Goal: Task Accomplishment & Management: Use online tool/utility

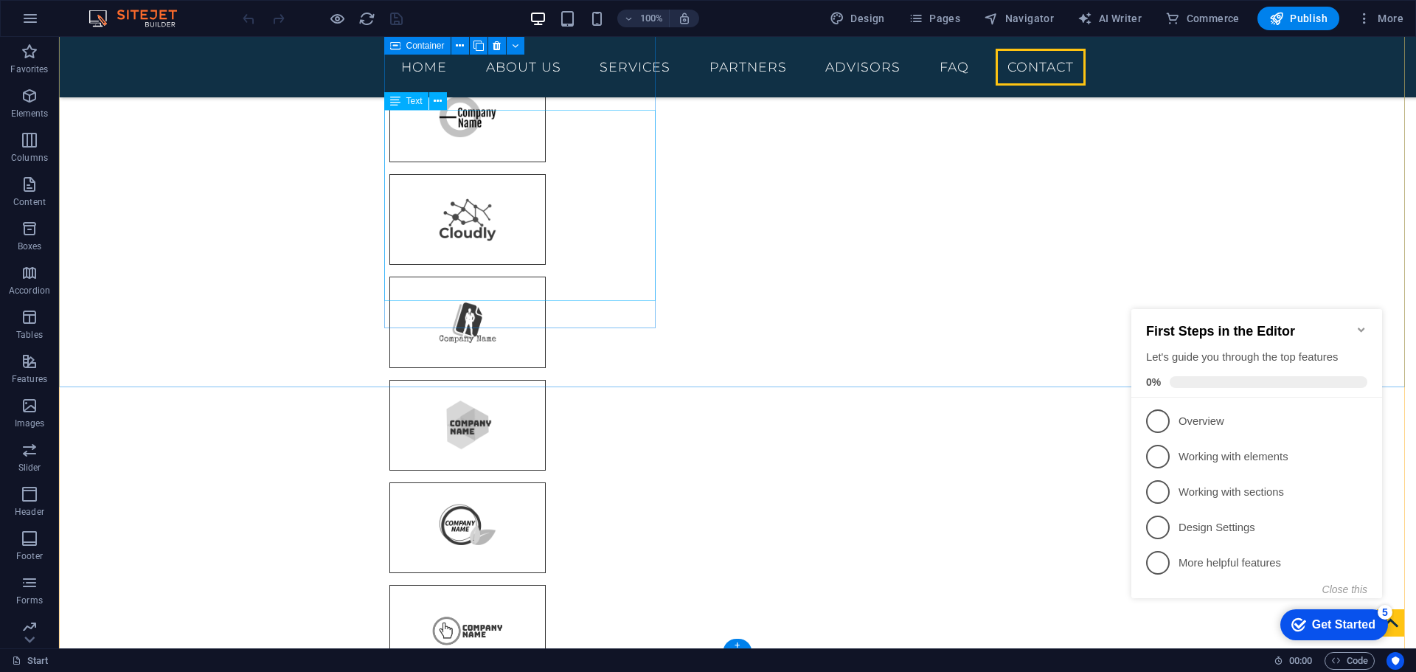
scroll to position [4875, 0]
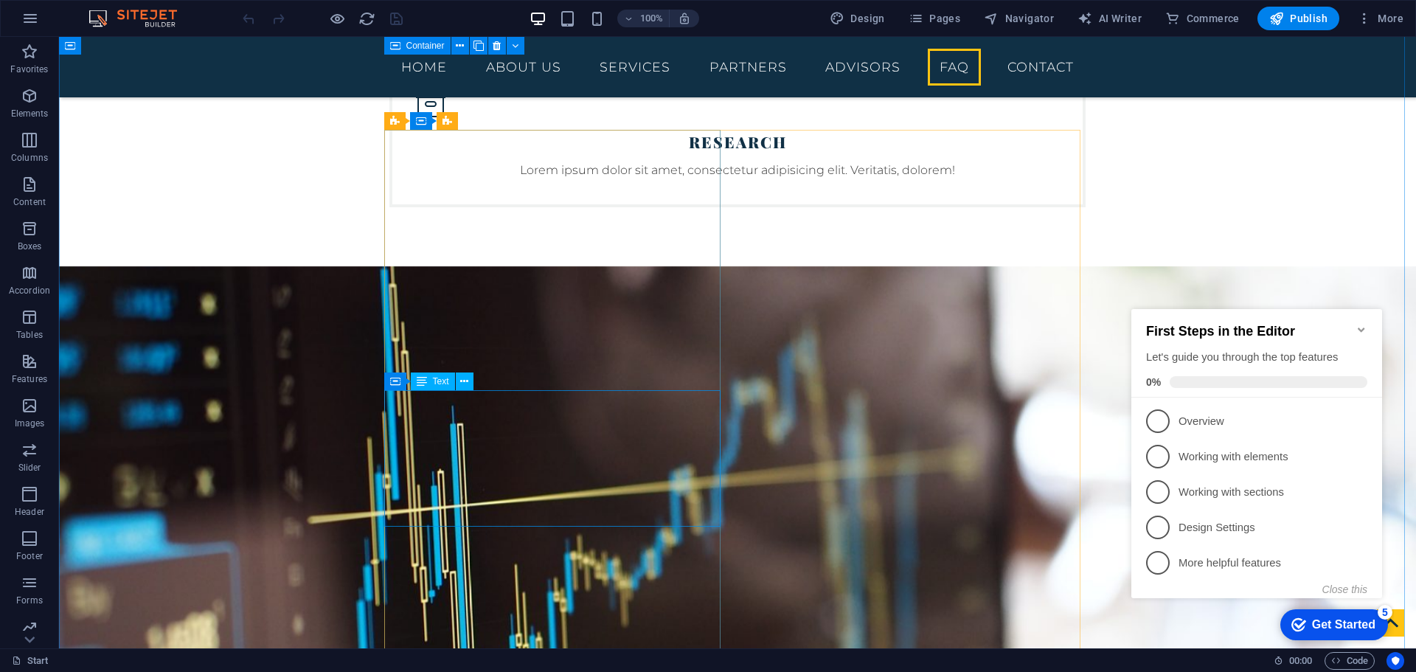
drag, startPoint x: 510, startPoint y: 435, endPoint x: 508, endPoint y: 322, distance: 113.6
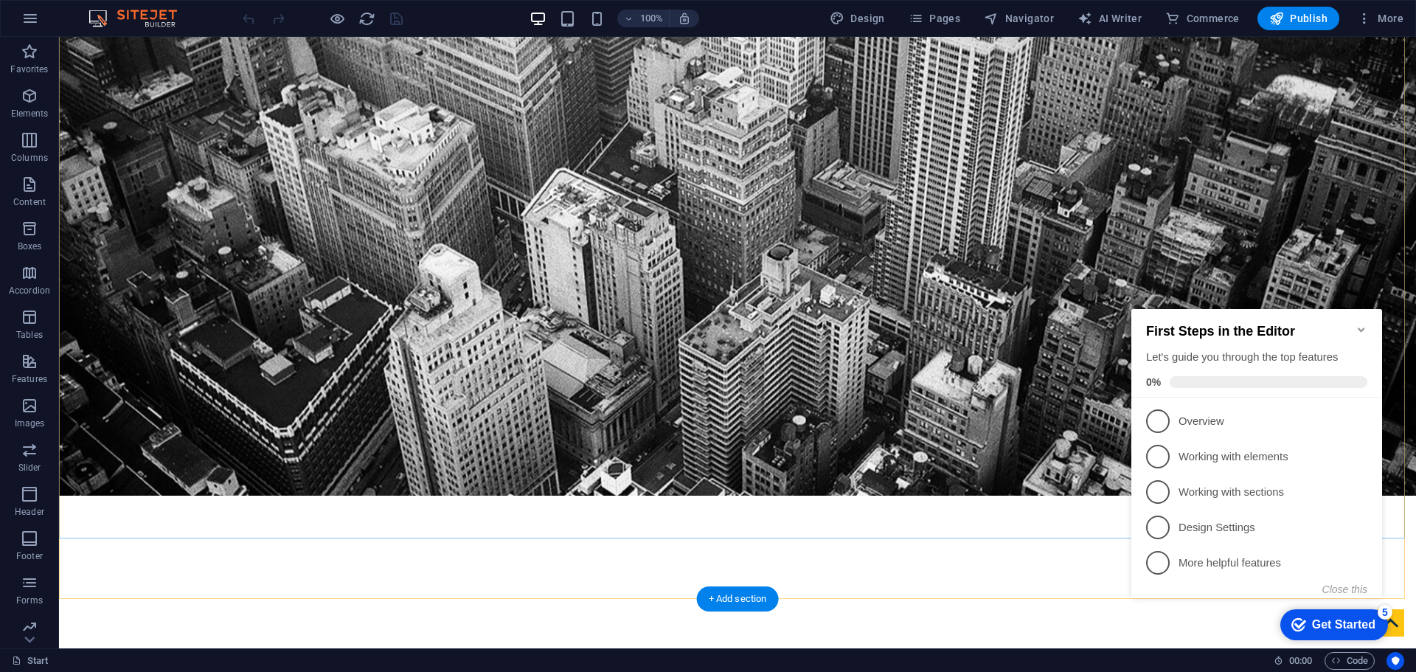
scroll to position [295, 0]
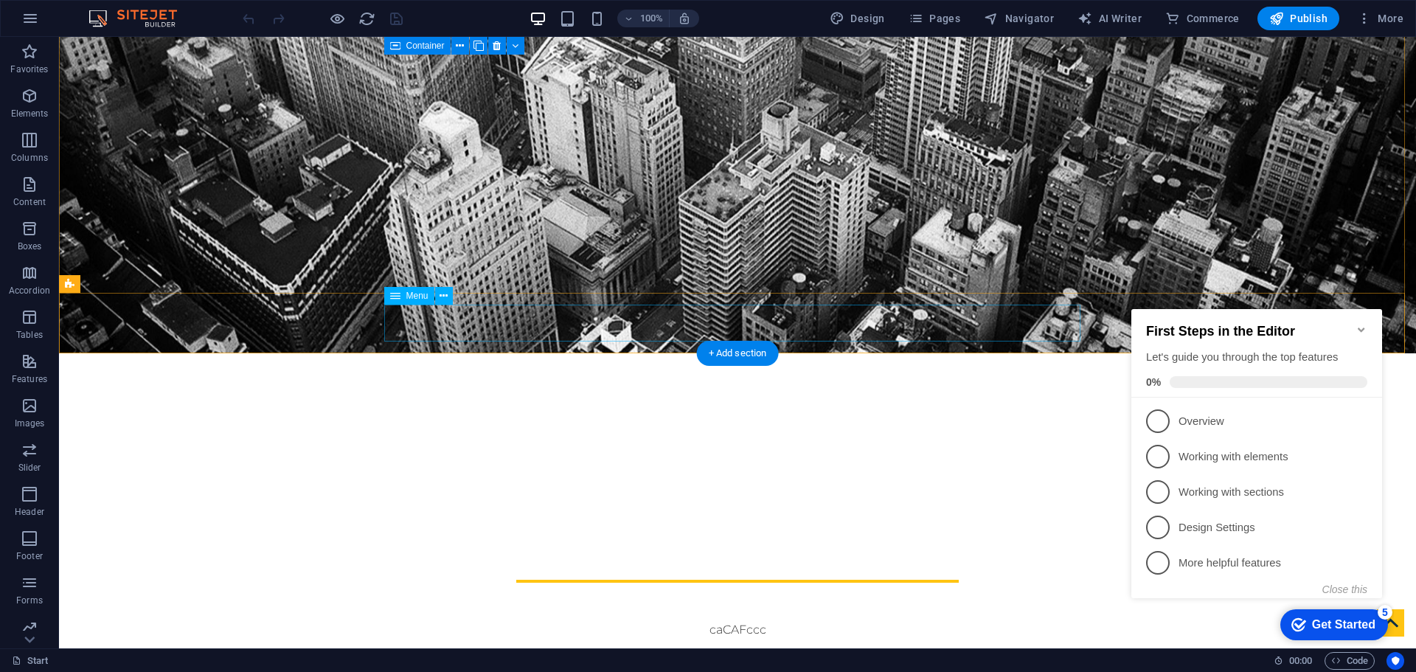
select select
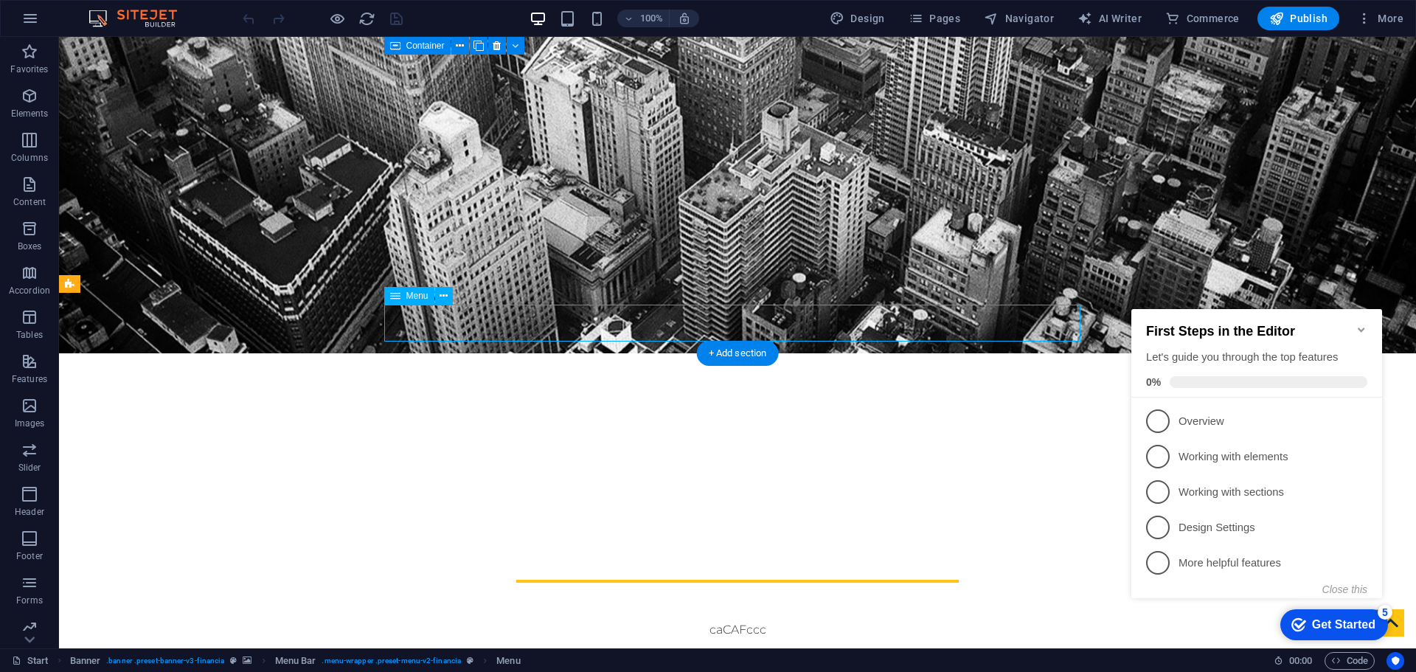
select select
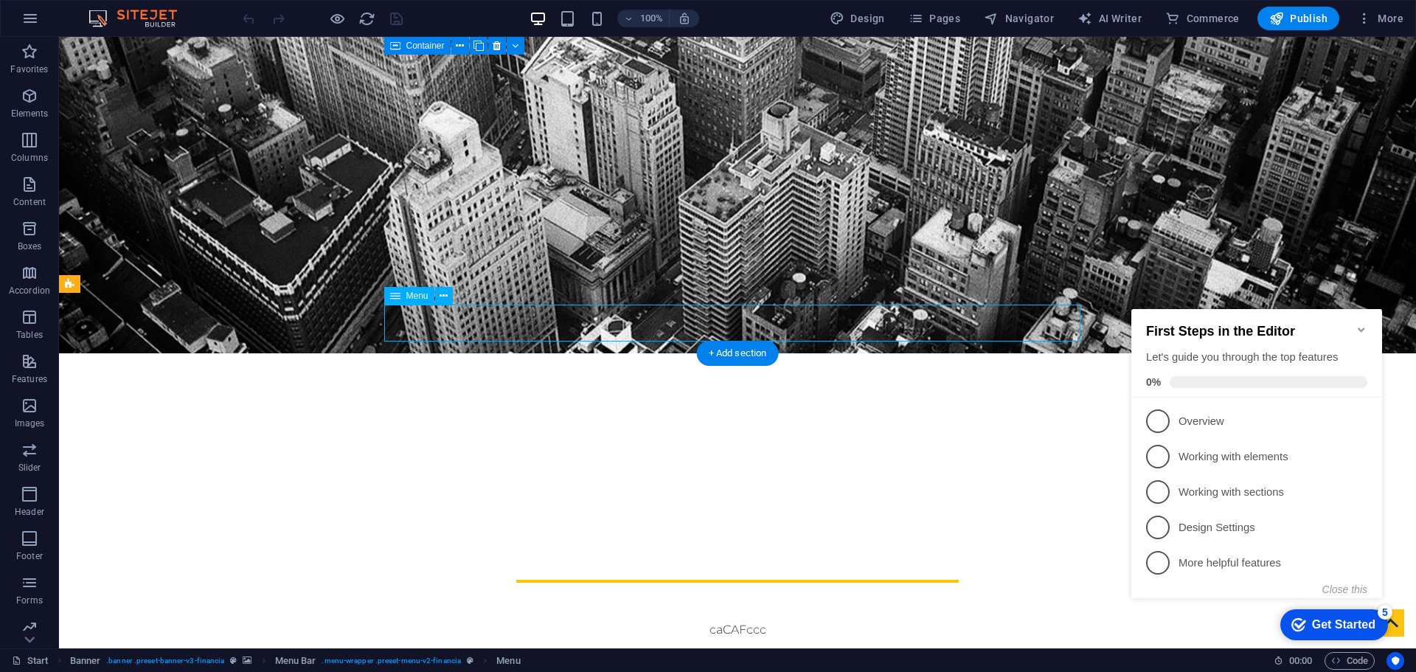
select select
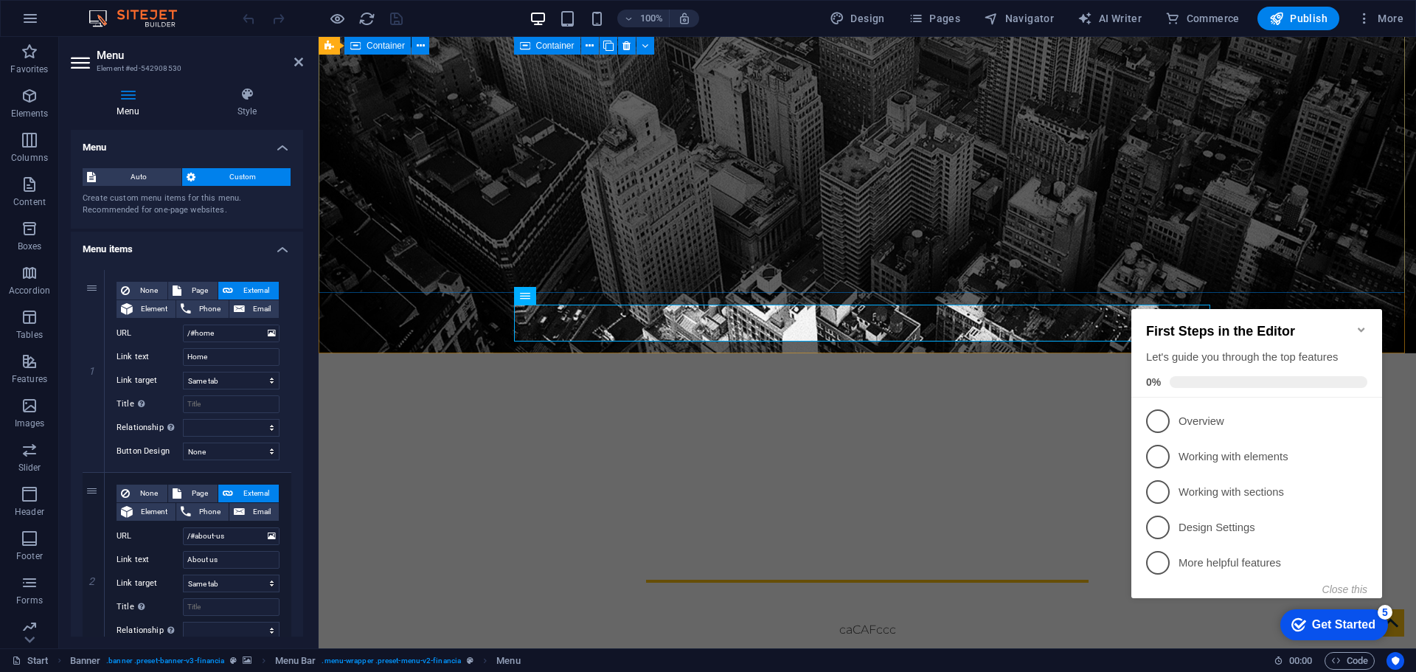
click at [689, 456] on div "caf [PERSON_NAME] Escritório financeiro, [GEOGRAPHIC_DATA][PERSON_NAME][GEOGRAP…" at bounding box center [868, 582] width 1098 height 253
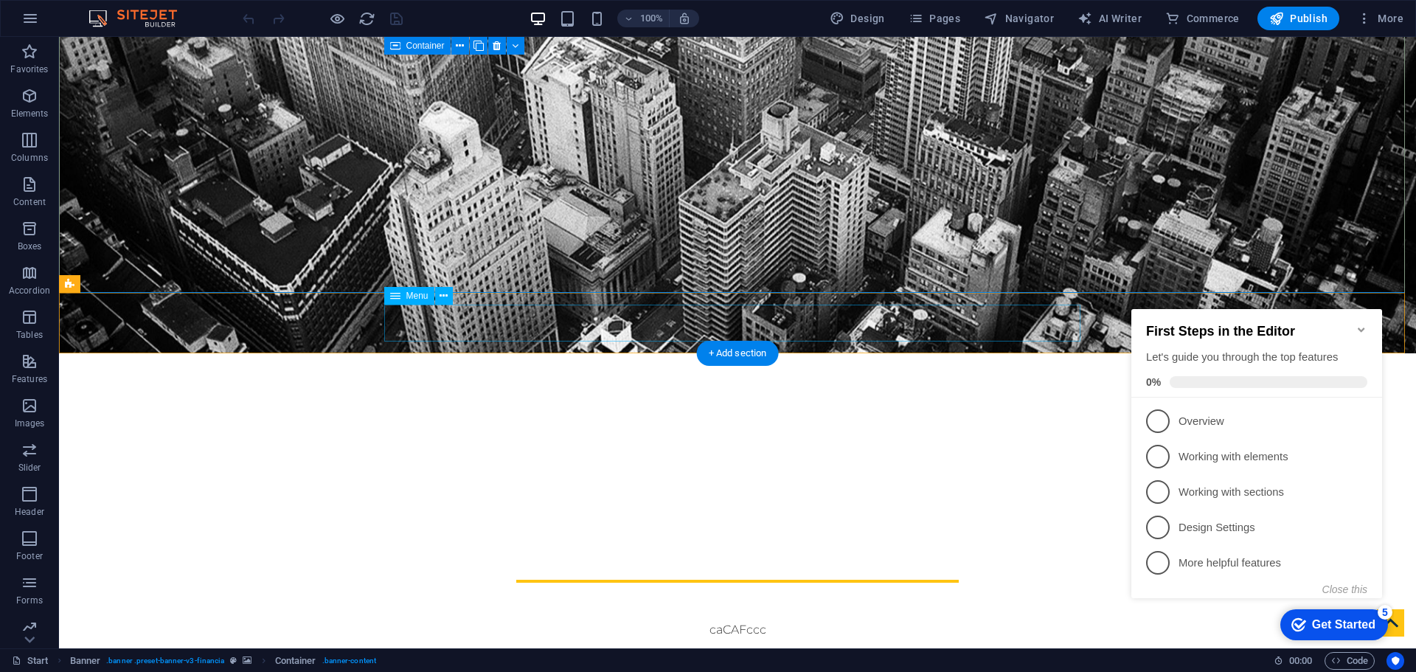
select select
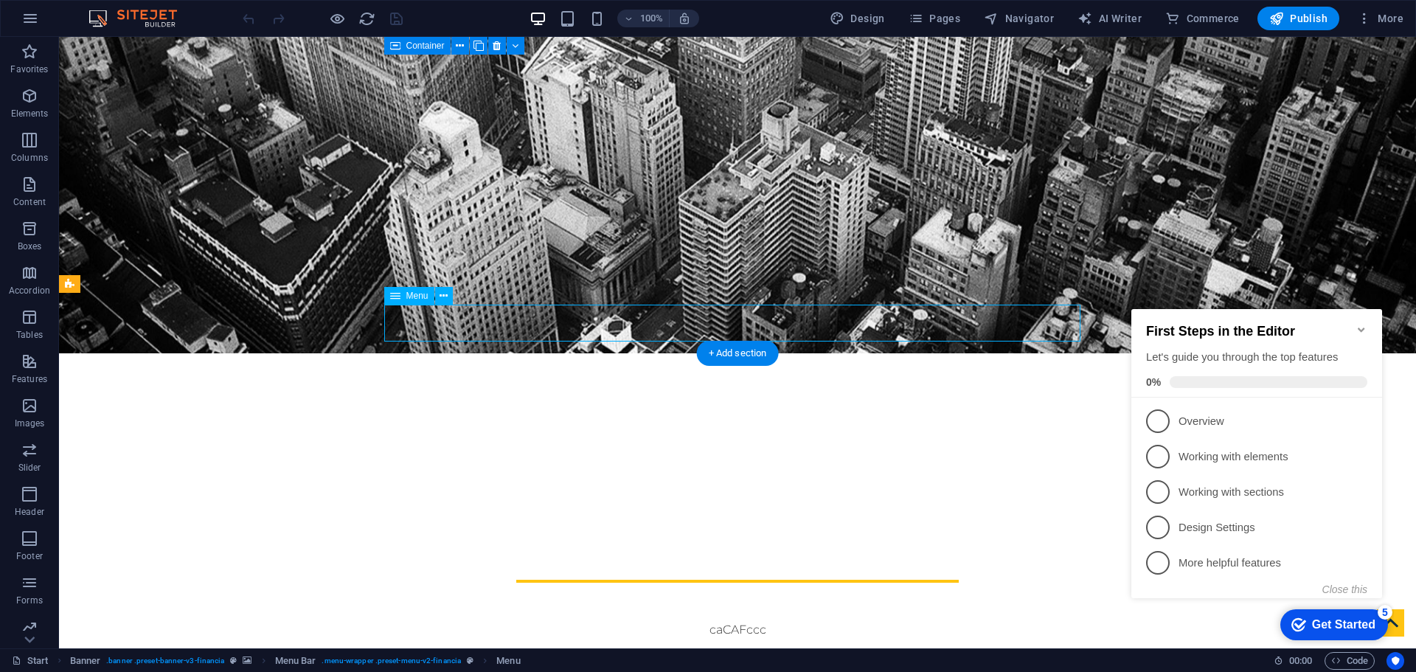
select select
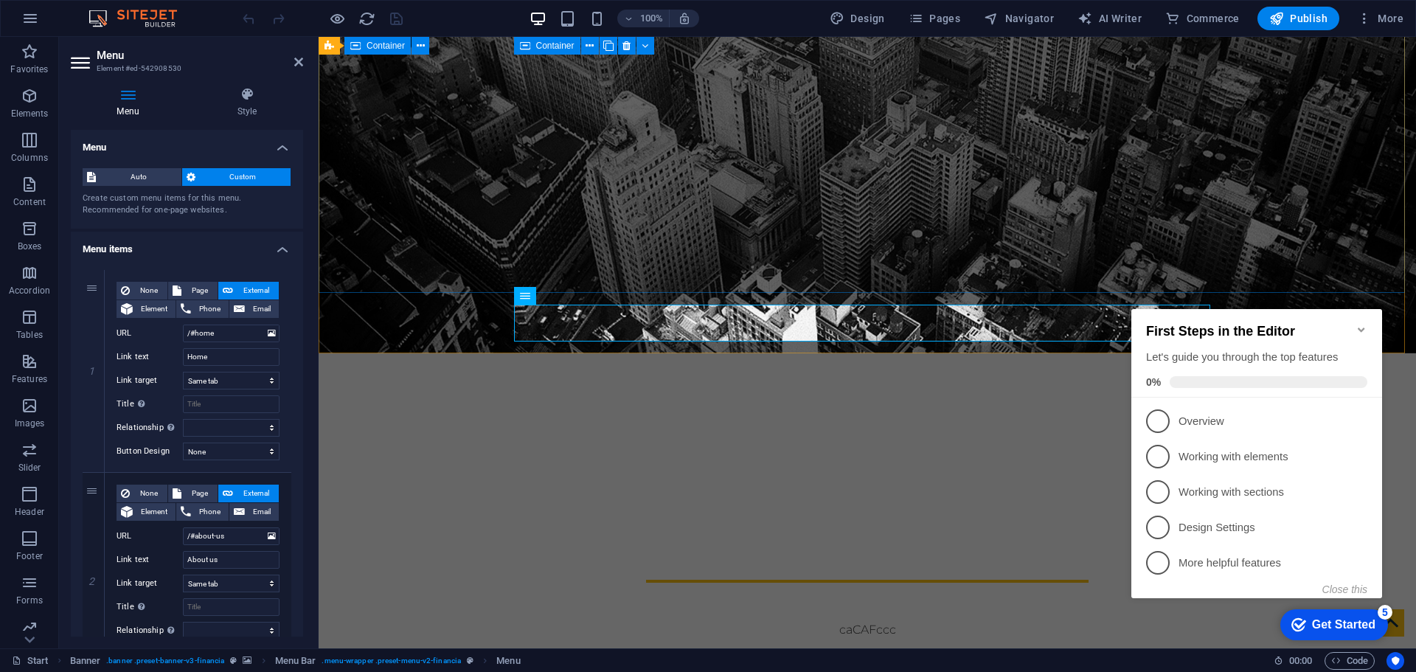
click at [648, 456] on div "caf [PERSON_NAME] Escritório financeiro, [GEOGRAPHIC_DATA][PERSON_NAME][GEOGRAP…" at bounding box center [868, 582] width 1098 height 253
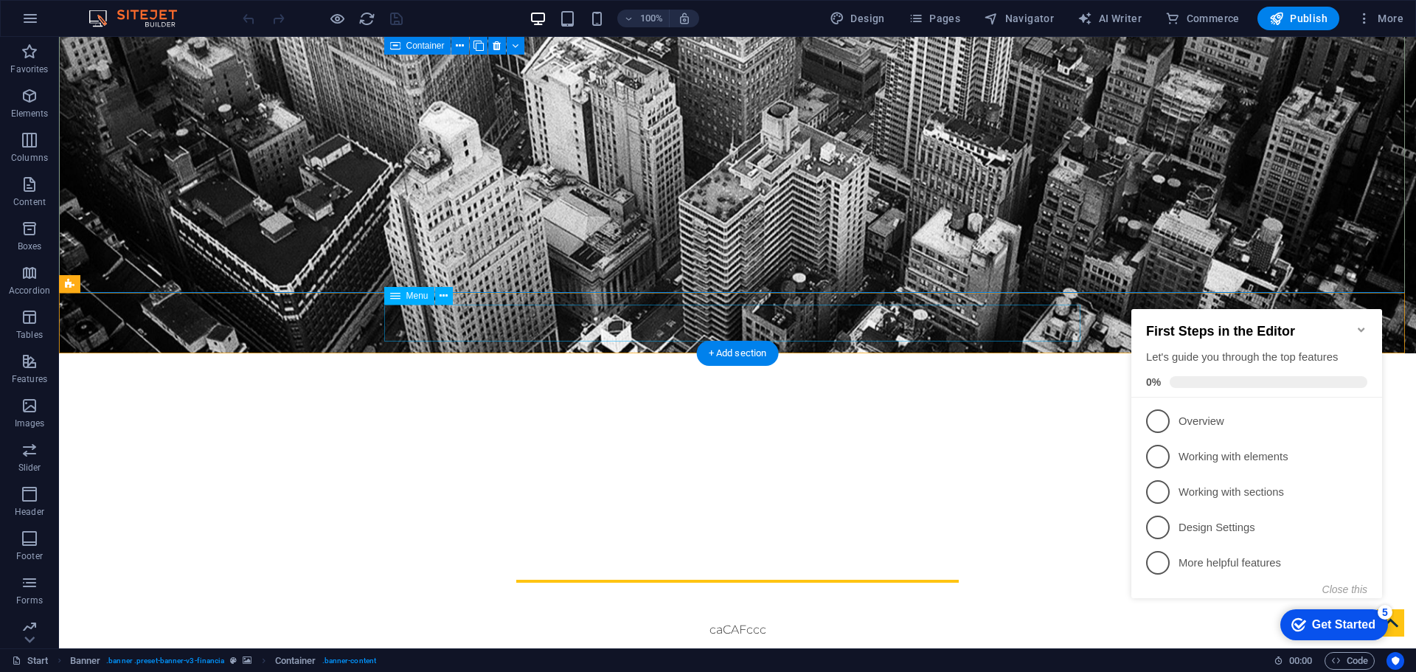
select select
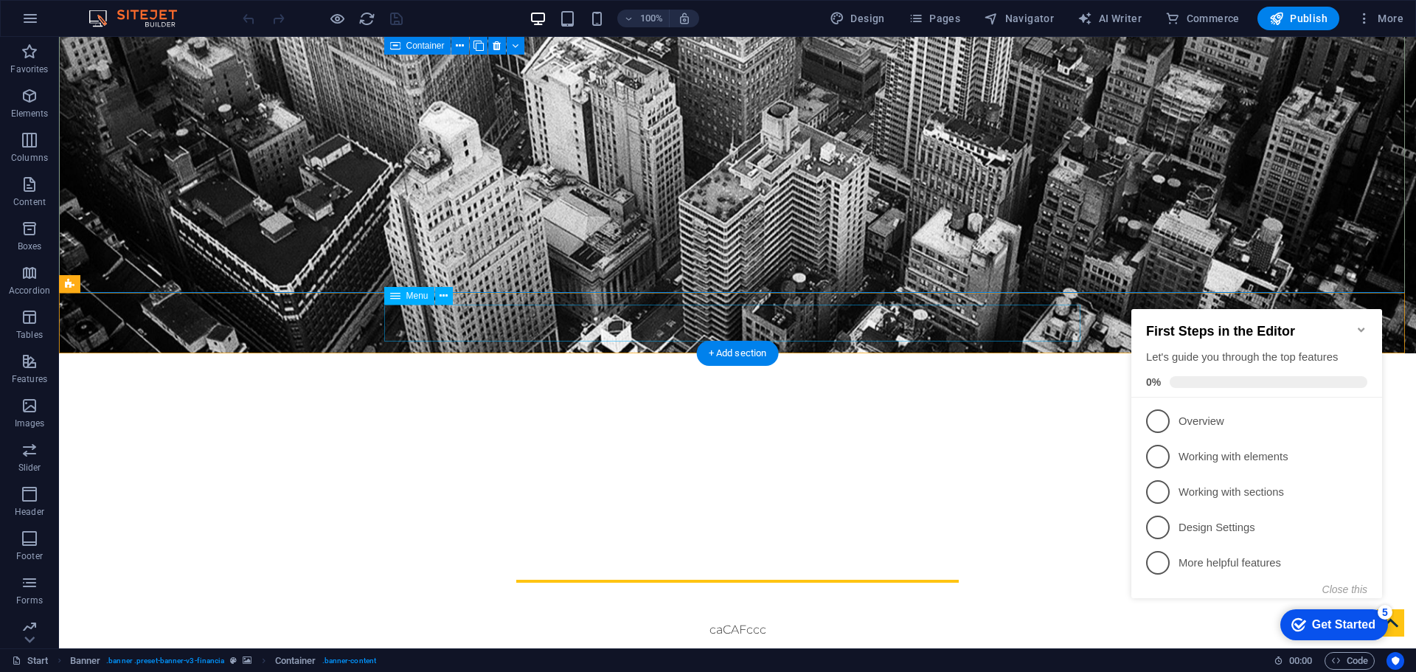
select select
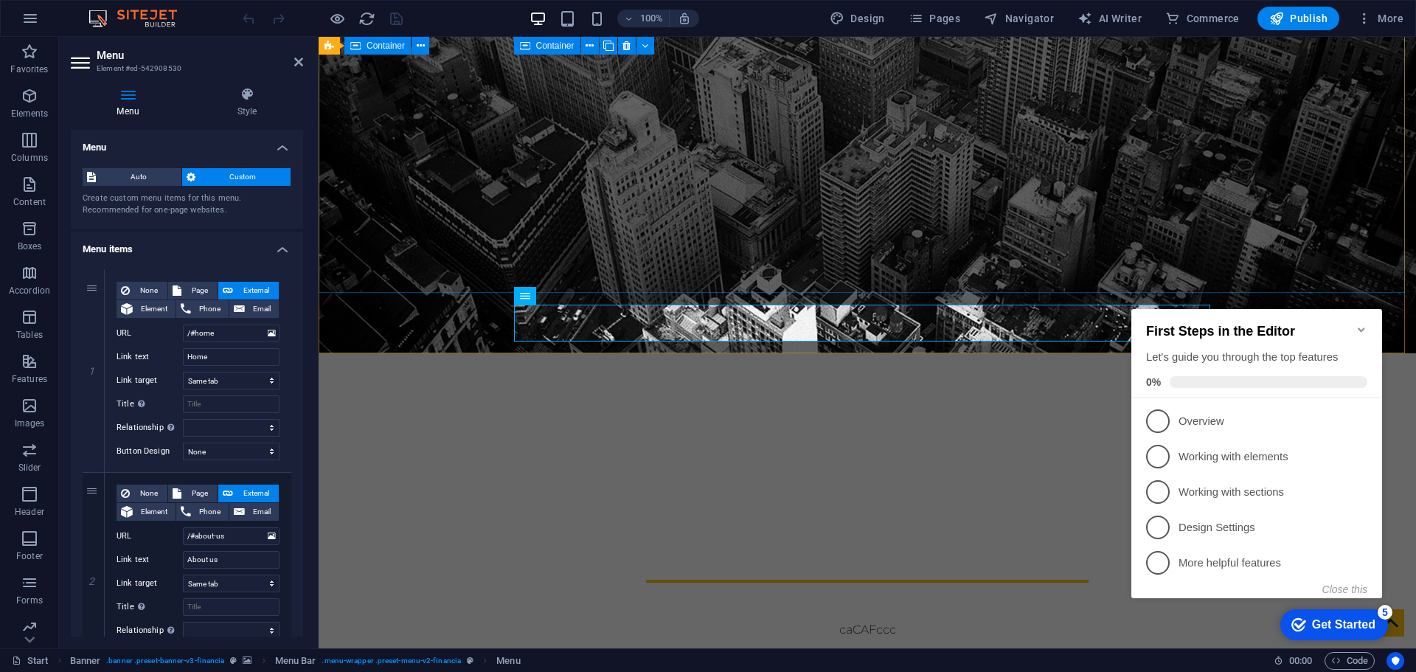
click at [673, 456] on div "caf [PERSON_NAME] Escritório financeiro, [GEOGRAPHIC_DATA][PERSON_NAME][GEOGRAP…" at bounding box center [868, 582] width 1098 height 253
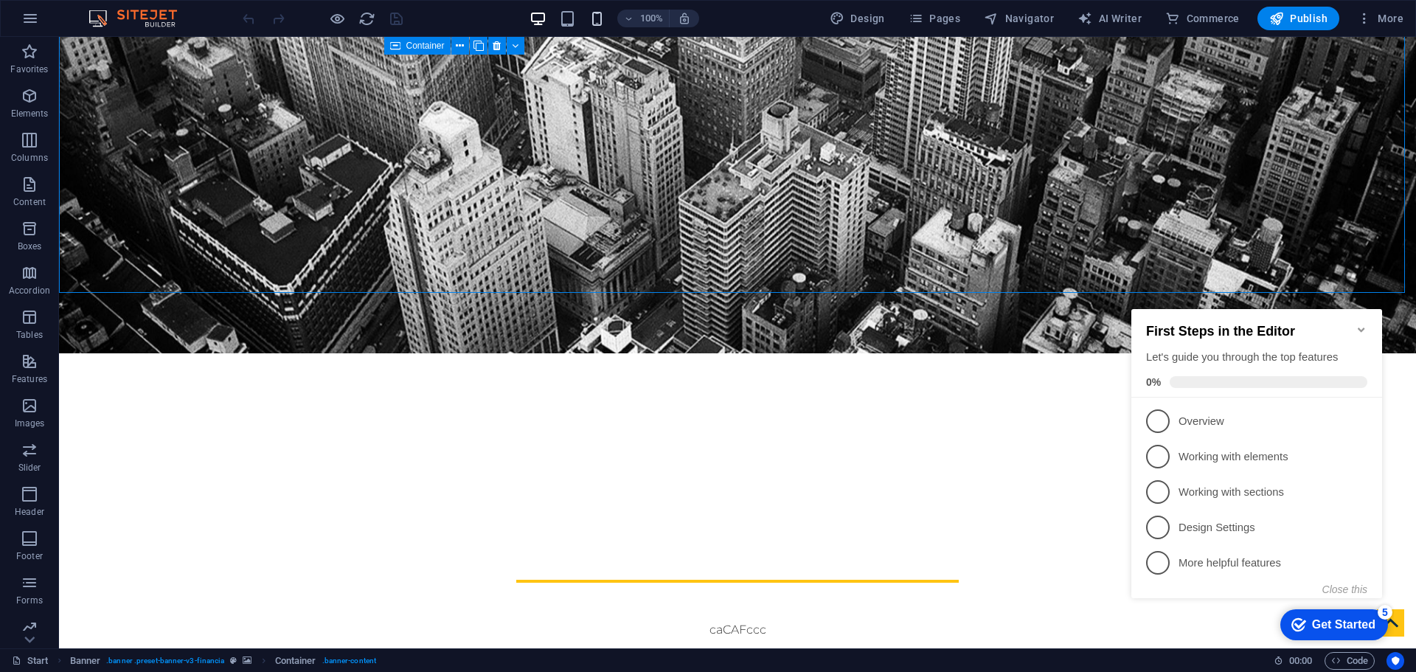
click at [592, 18] on icon "button" at bounding box center [597, 18] width 17 height 17
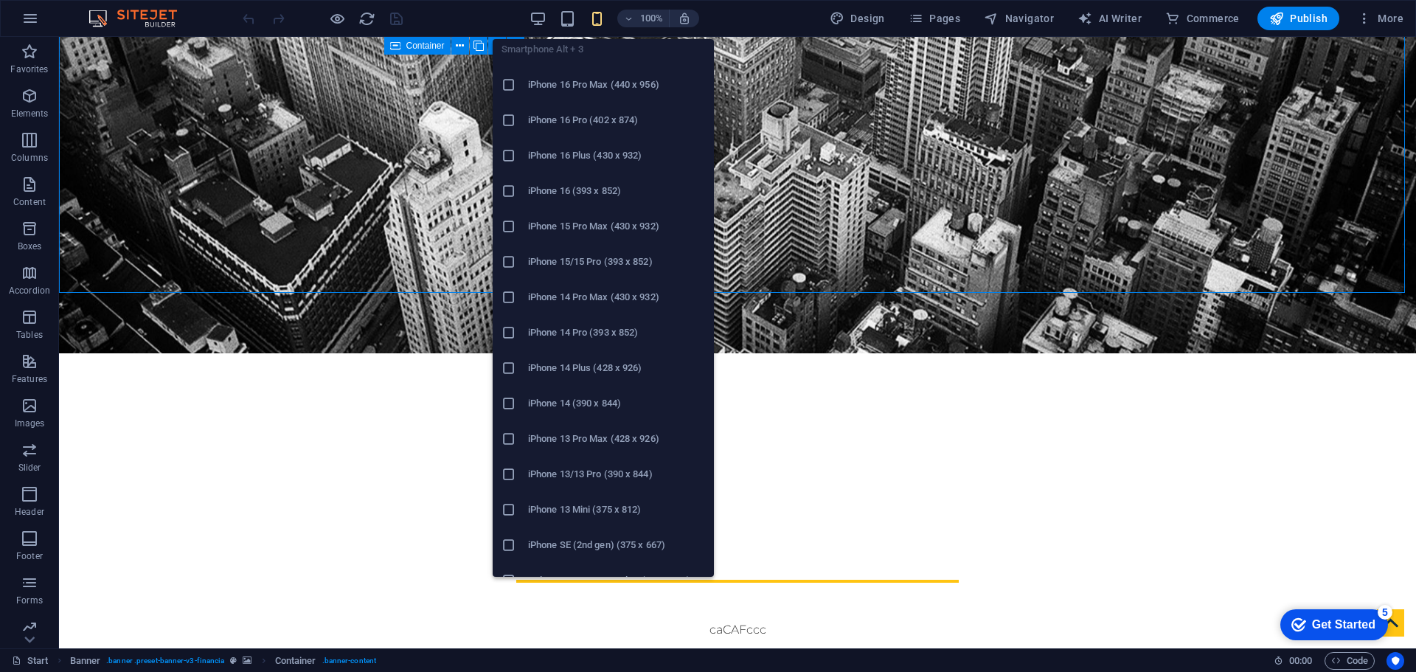
scroll to position [0, 0]
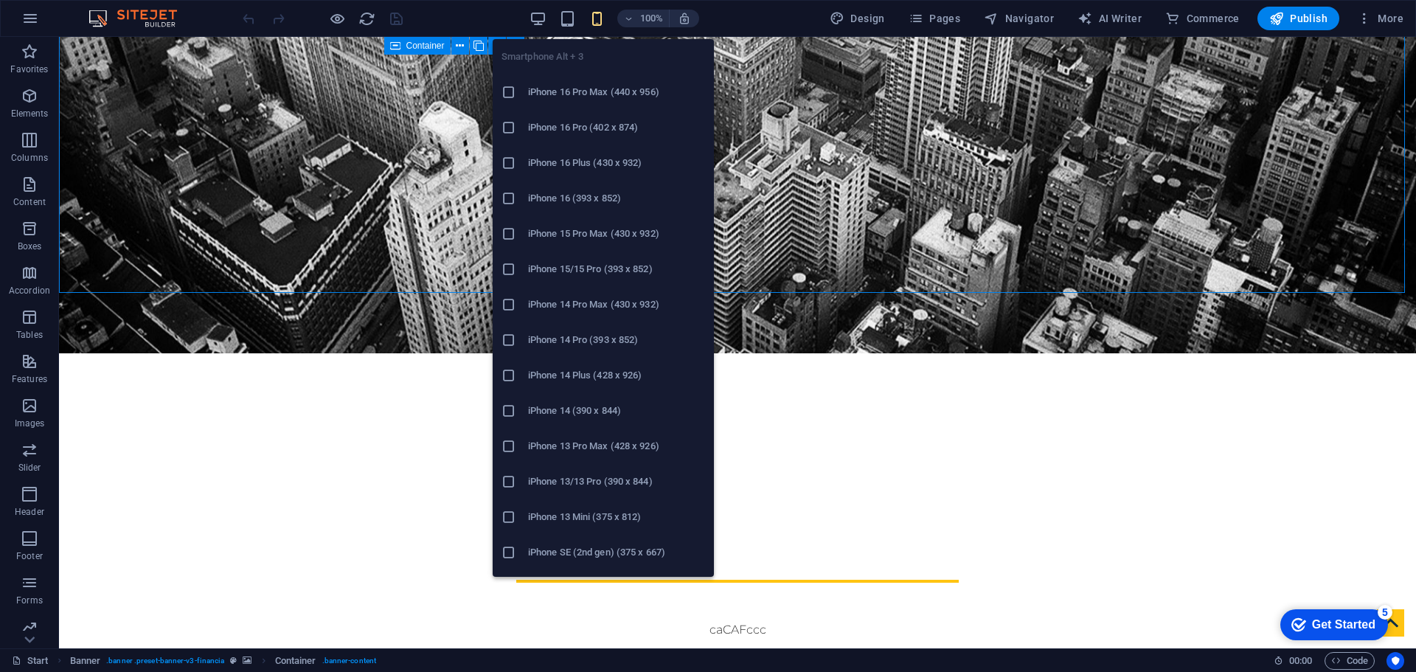
click at [592, 92] on h6 "iPhone 16 Pro Max (440 x 956)" at bounding box center [616, 92] width 177 height 18
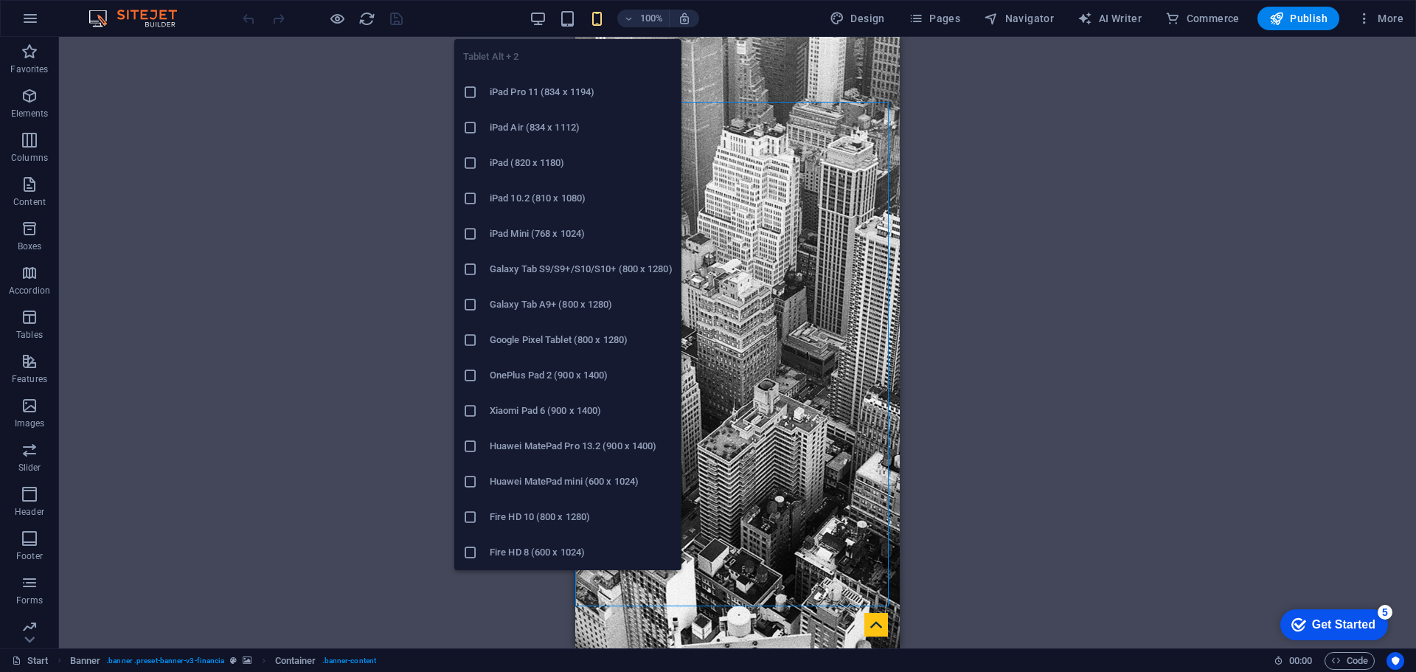
click at [552, 83] on li "iPad Pro 11 (834 x 1194)" at bounding box center [567, 92] width 227 height 35
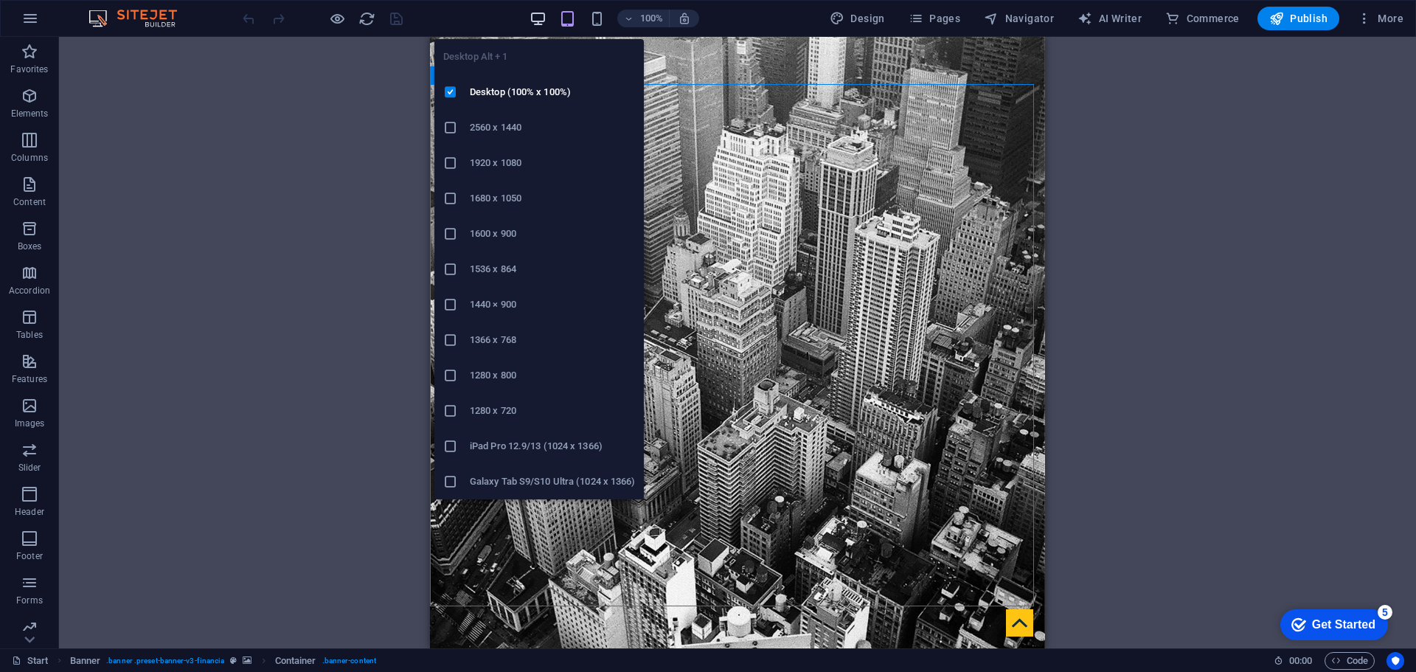
click at [542, 19] on icon "button" at bounding box center [538, 18] width 17 height 17
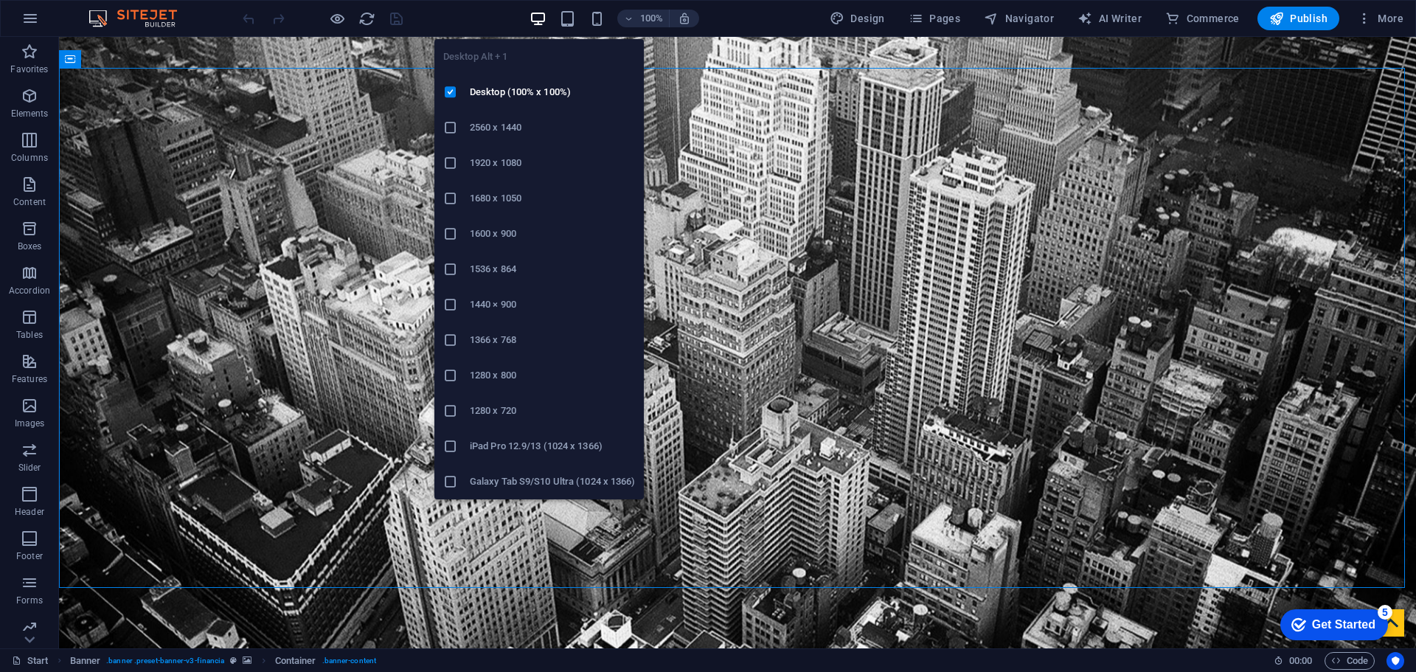
click at [504, 131] on h6 "2560 x 1440" at bounding box center [552, 128] width 165 height 18
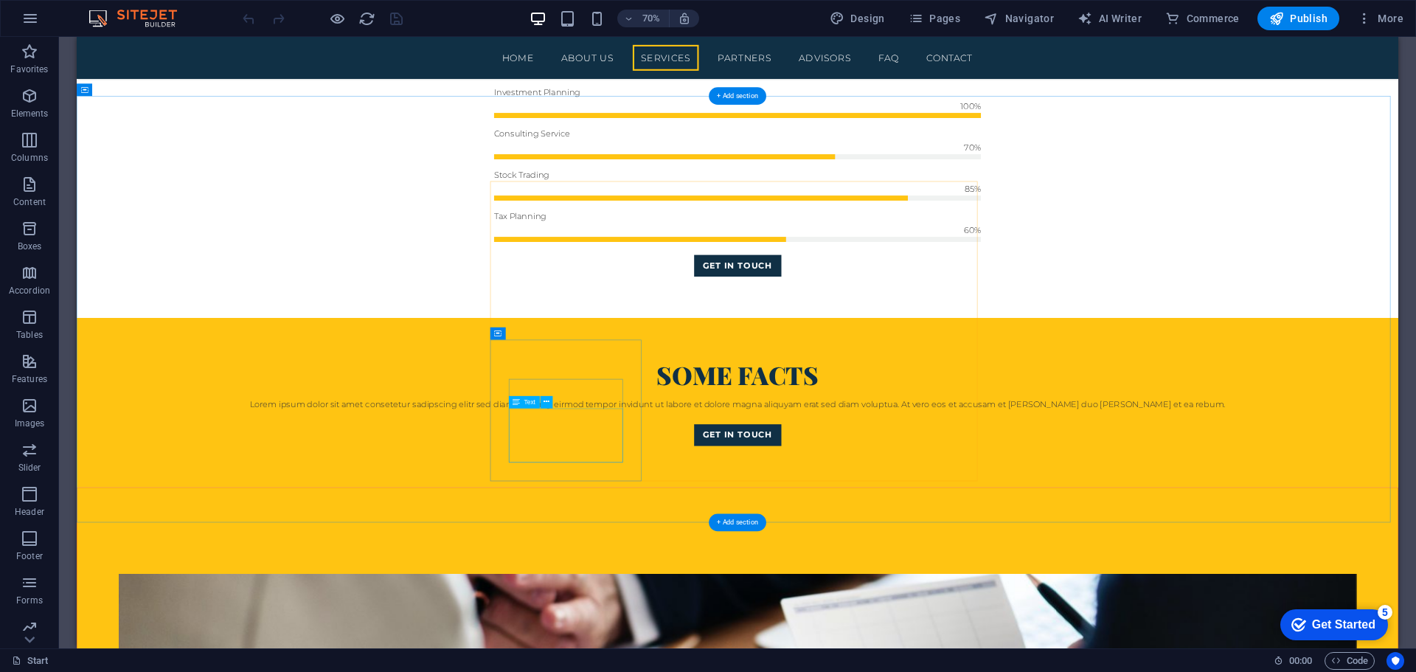
scroll to position [904, 0]
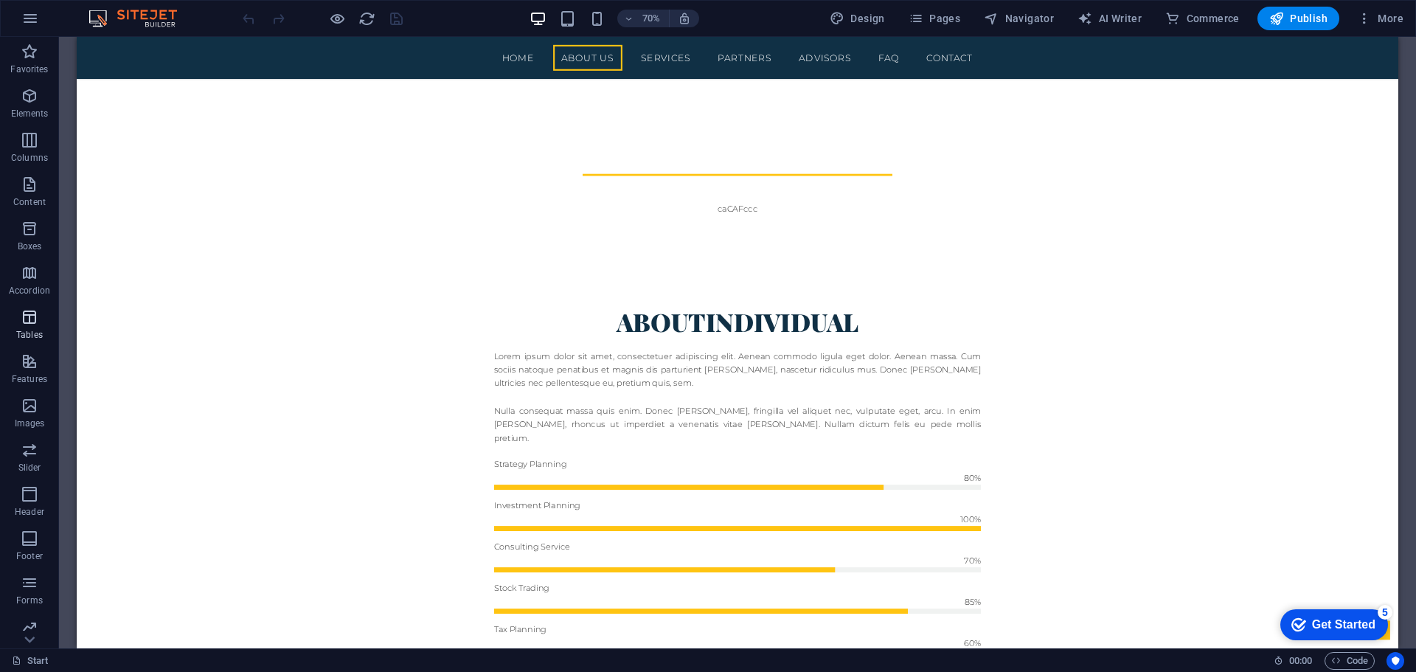
click at [41, 322] on span "Tables" at bounding box center [29, 325] width 59 height 35
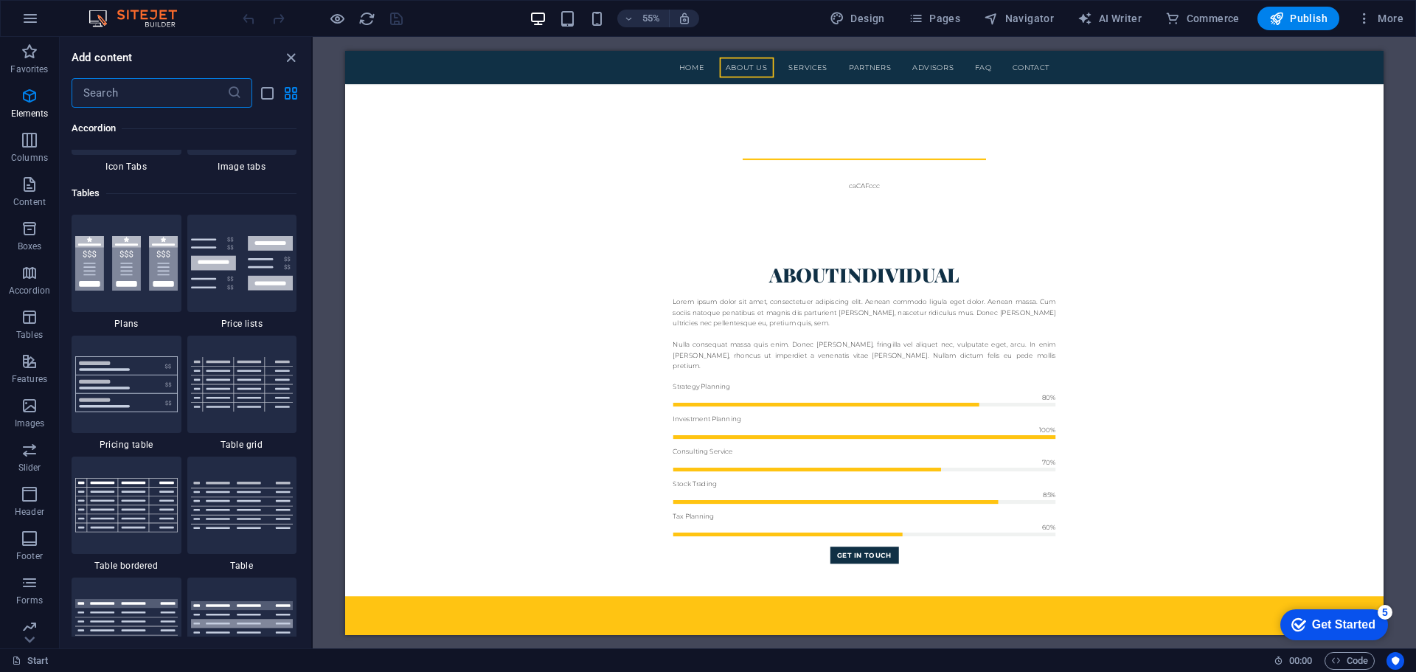
scroll to position [5109, 0]
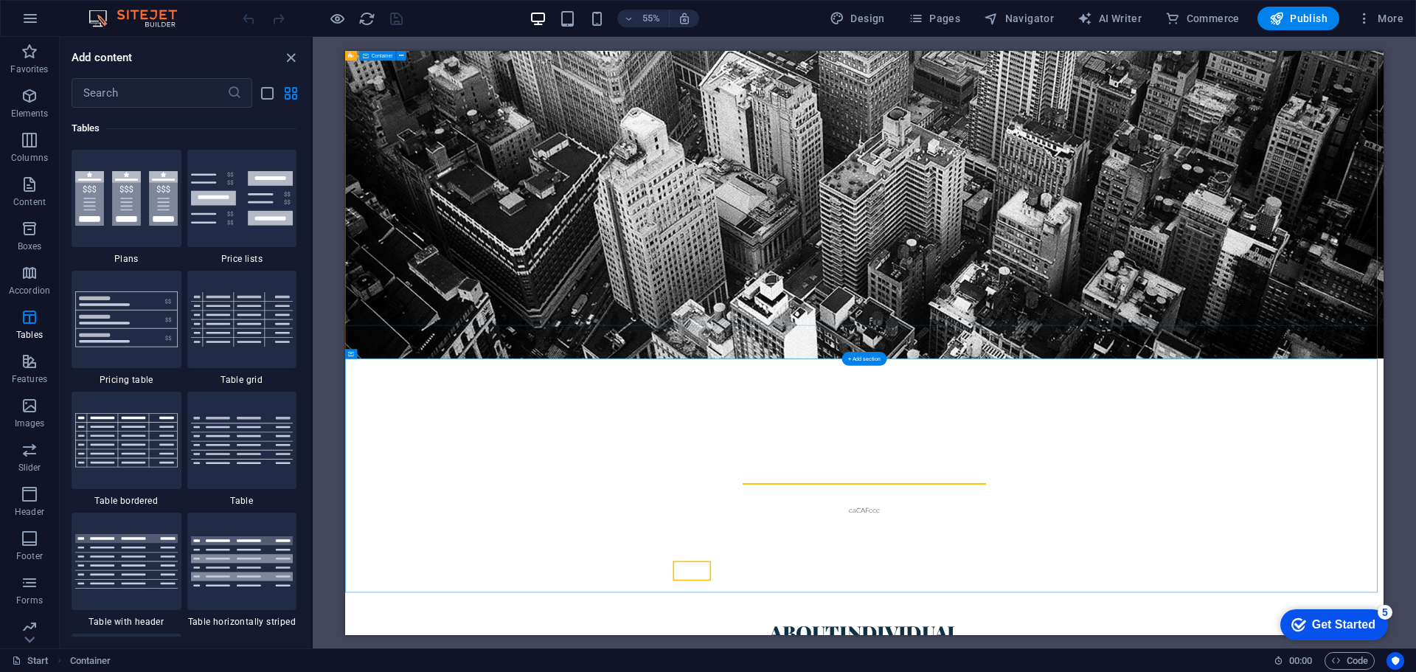
scroll to position [0, 0]
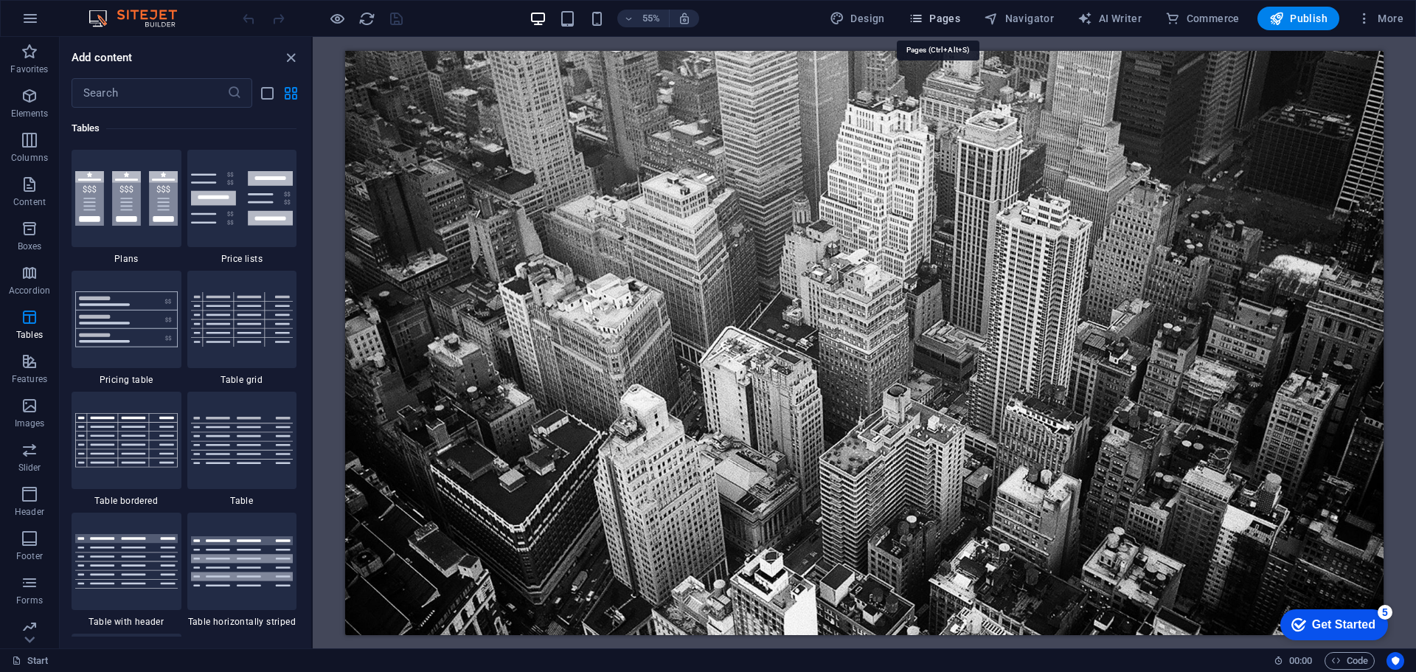
click at [941, 18] on span "Pages" at bounding box center [935, 18] width 52 height 15
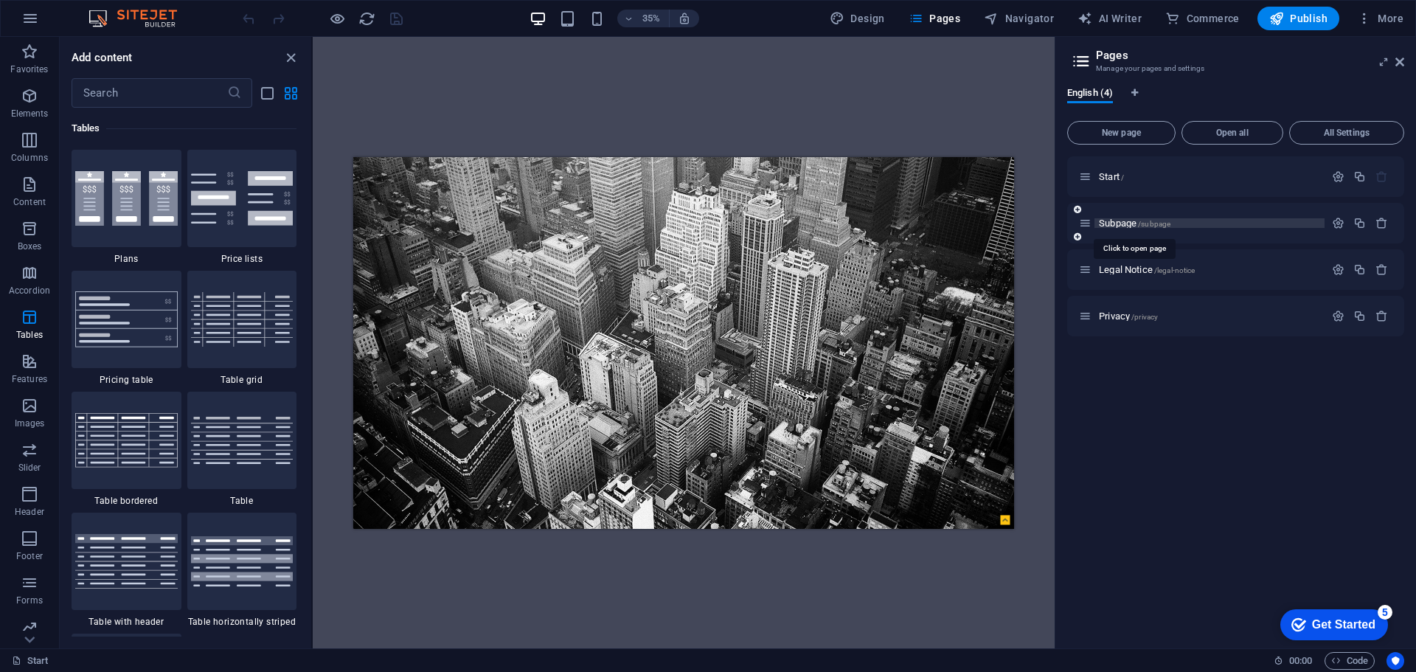
click at [1135, 226] on span "Subpage /subpage" at bounding box center [1135, 223] width 72 height 11
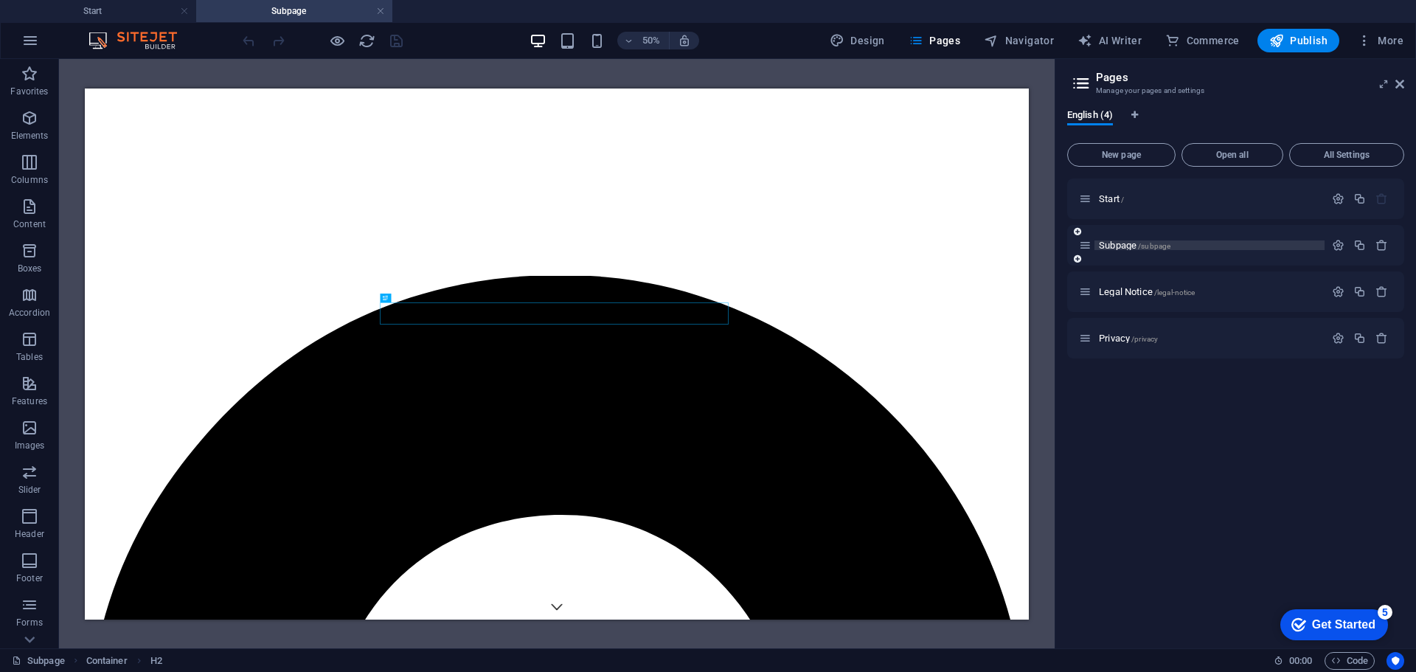
click at [1132, 249] on span "Subpage /subpage" at bounding box center [1135, 245] width 72 height 11
click at [1122, 198] on span "/" at bounding box center [1122, 199] width 3 height 8
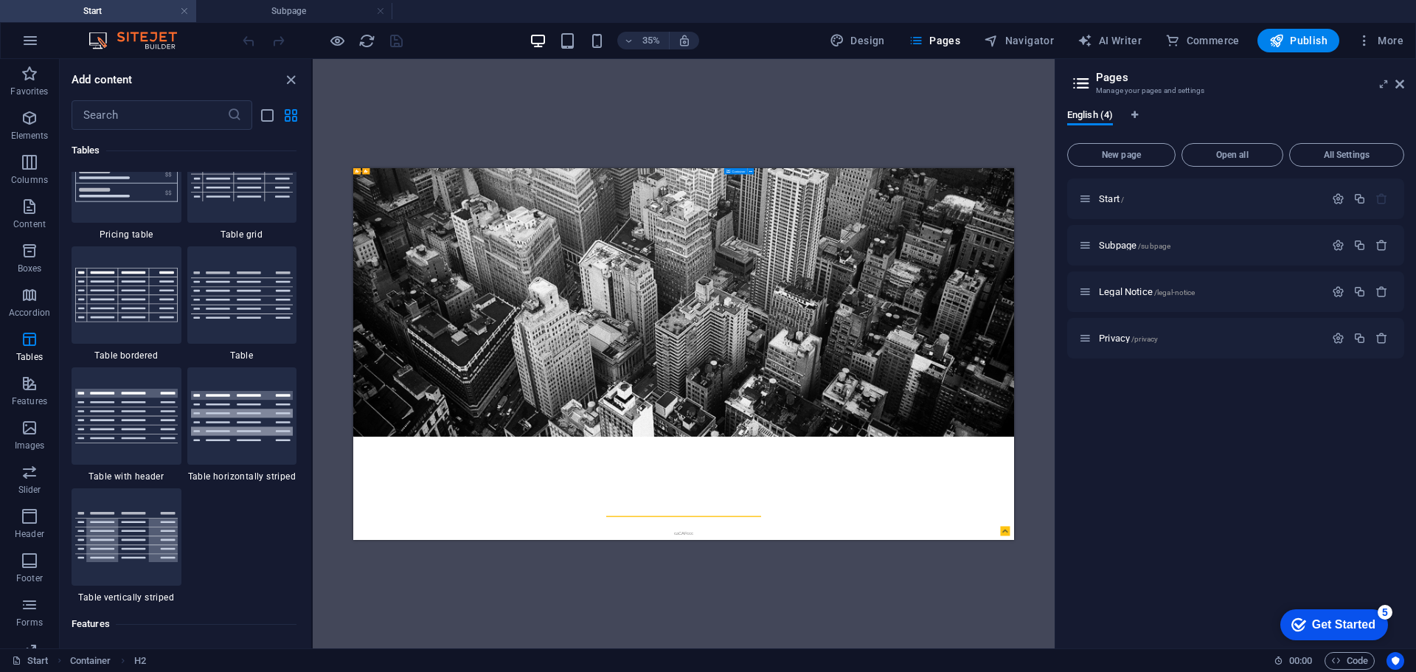
scroll to position [5404, 0]
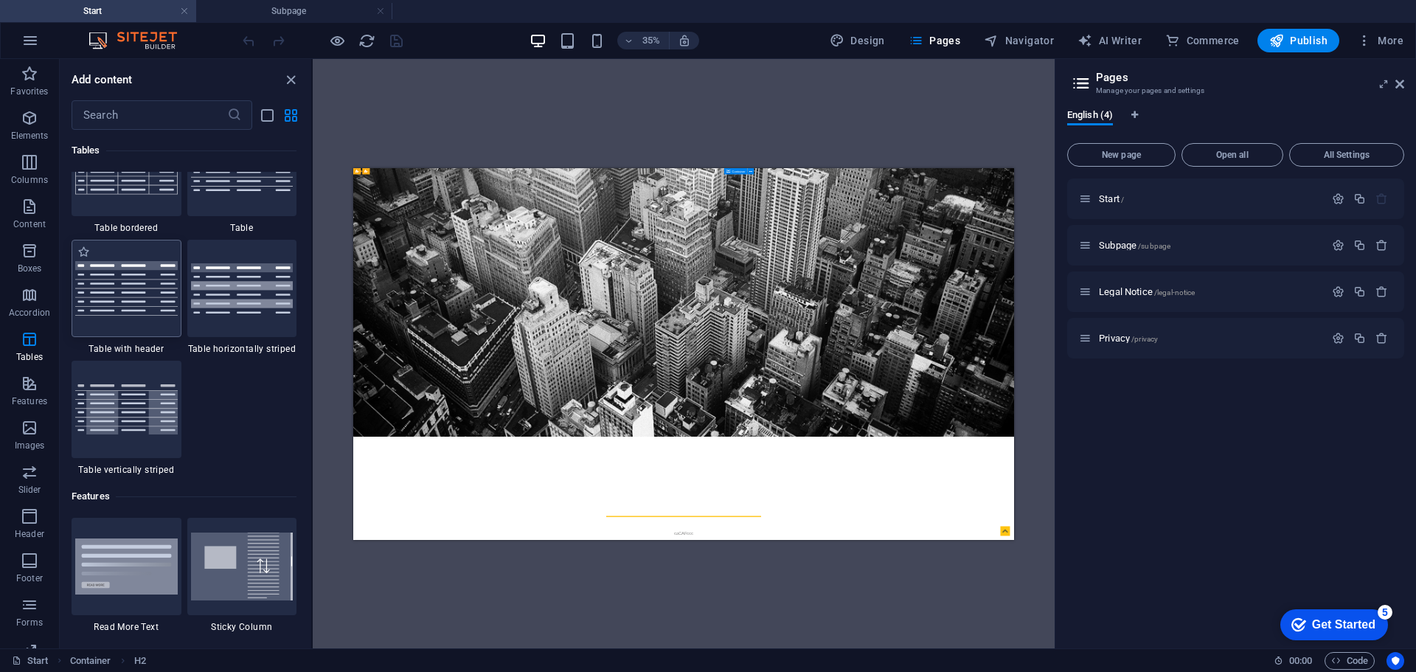
click at [148, 328] on div at bounding box center [127, 288] width 110 height 97
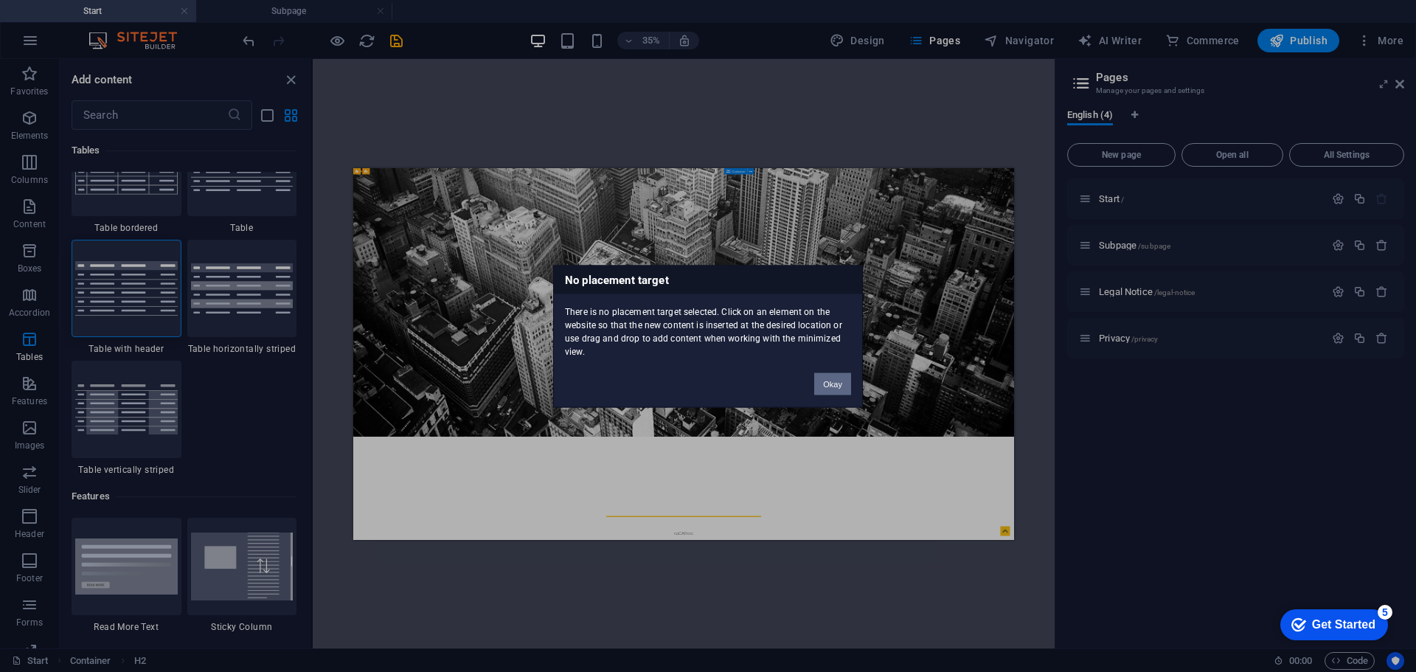
click at [548, 336] on div "No placement target There is no placement target selected. Click on an element …" at bounding box center [708, 336] width 1416 height 672
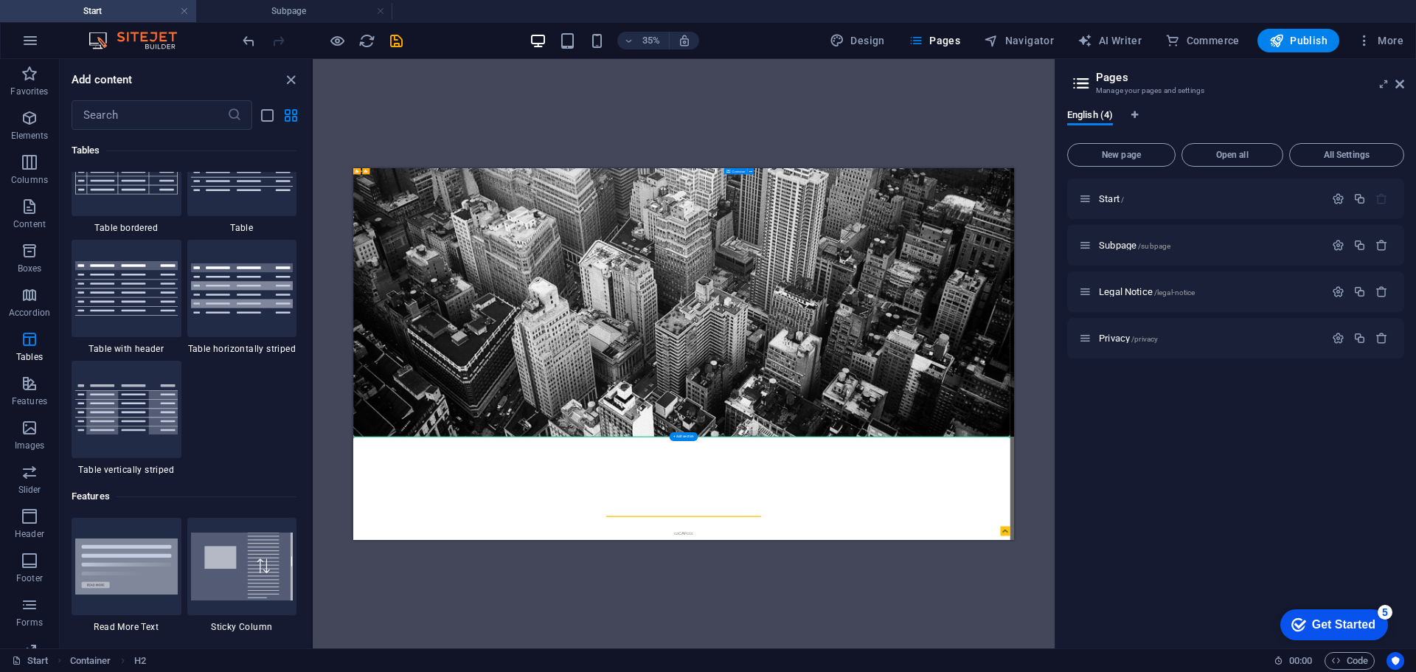
click at [224, 303] on img at bounding box center [242, 288] width 103 height 50
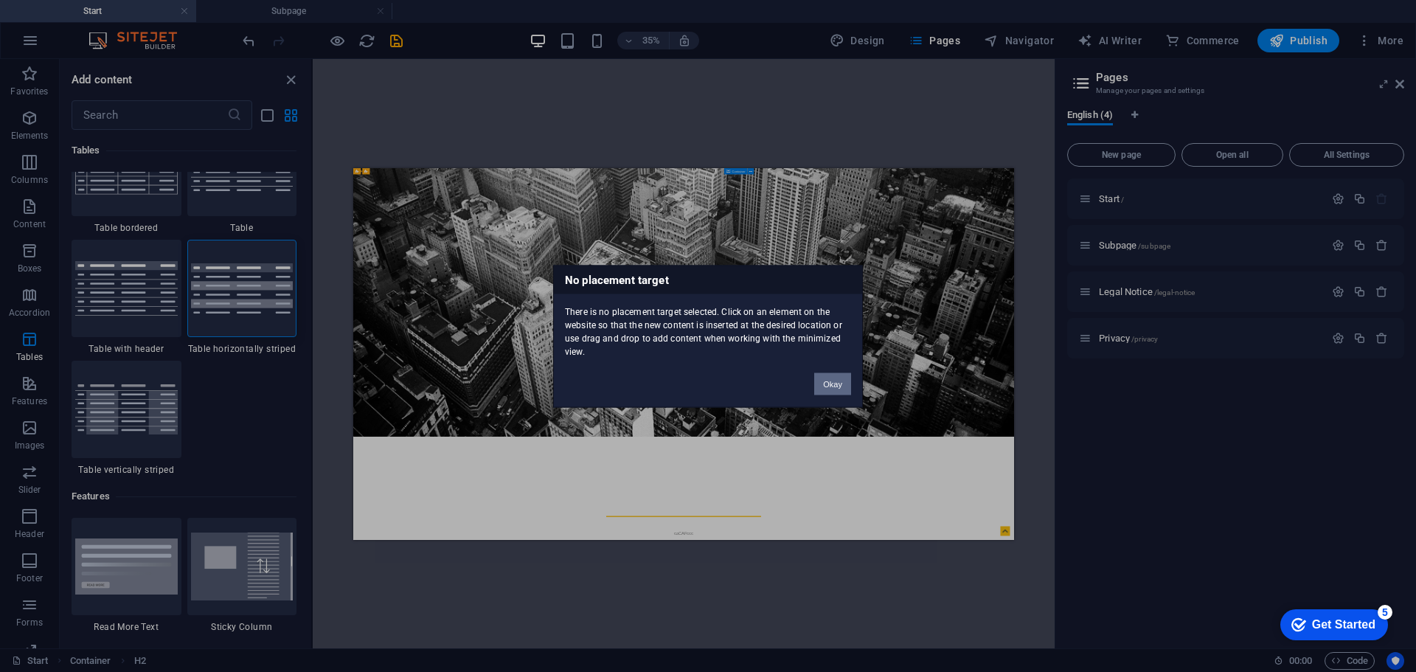
click at [818, 385] on button "Okay" at bounding box center [832, 384] width 37 height 22
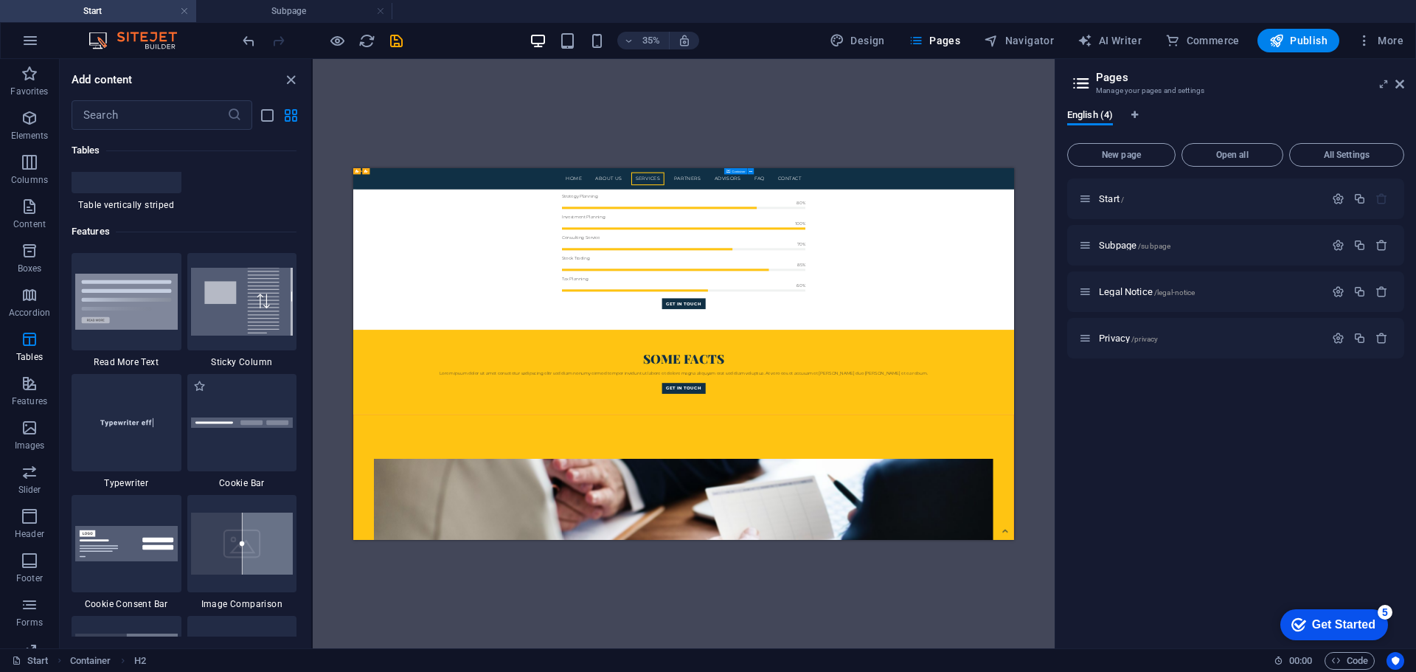
scroll to position [5699, 0]
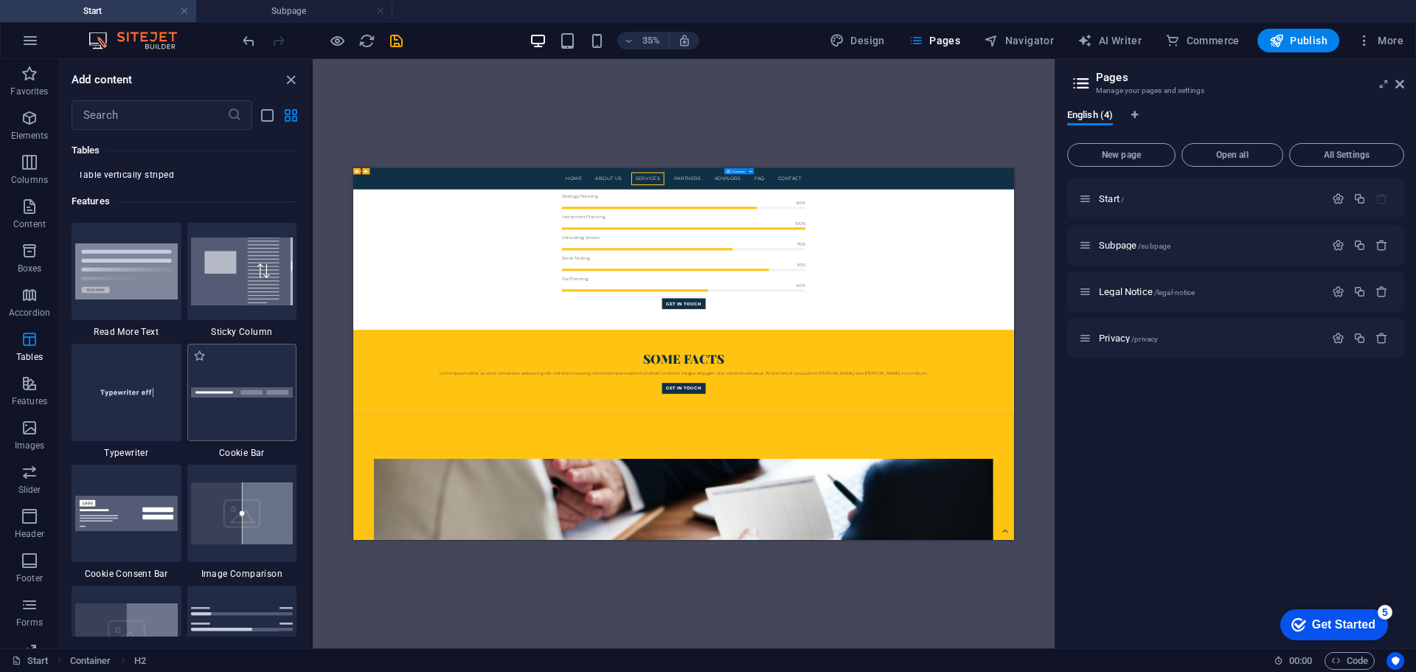
click at [223, 398] on img at bounding box center [242, 392] width 103 height 11
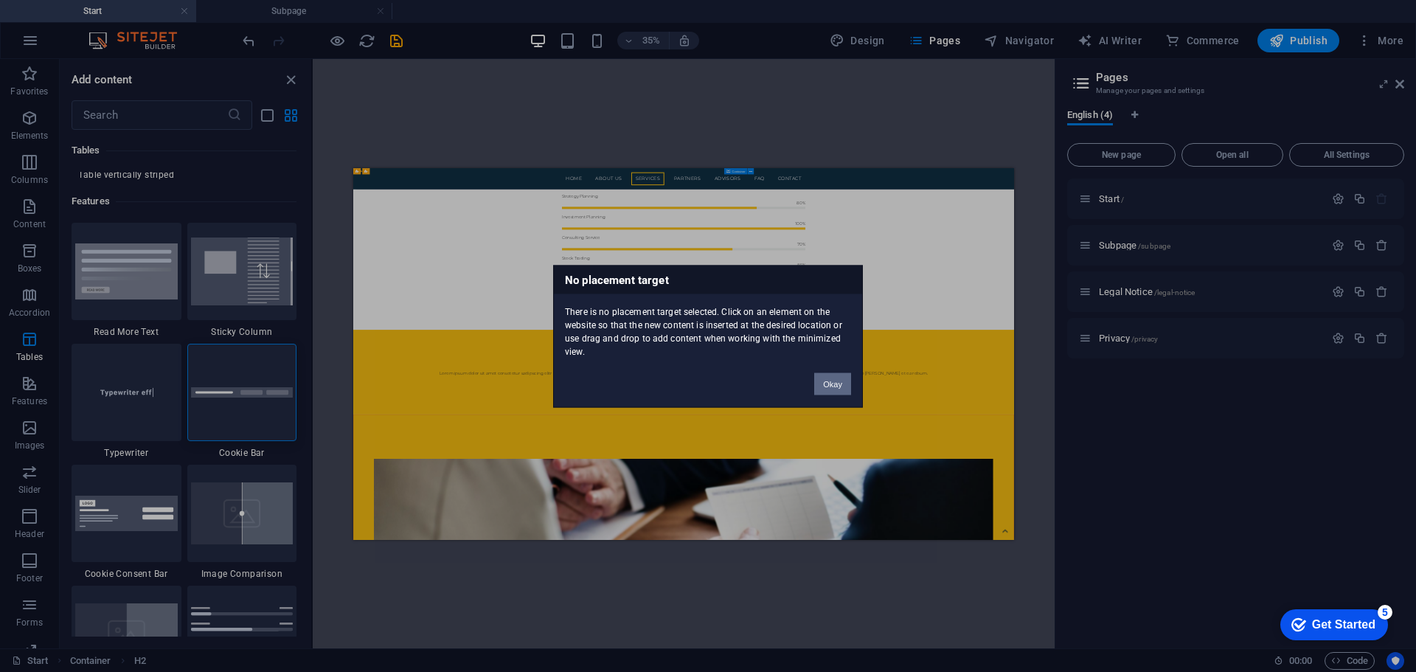
click at [817, 387] on button "Okay" at bounding box center [832, 384] width 37 height 22
